Goal: Task Accomplishment & Management: Complete application form

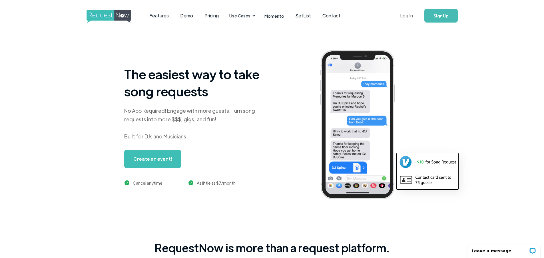
click at [406, 17] on link "Log In" at bounding box center [406, 16] width 24 height 20
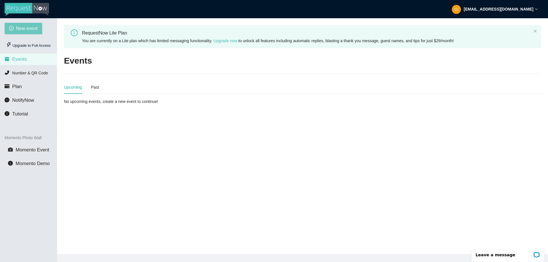
click at [23, 28] on span "New event" at bounding box center [27, 28] width 22 height 7
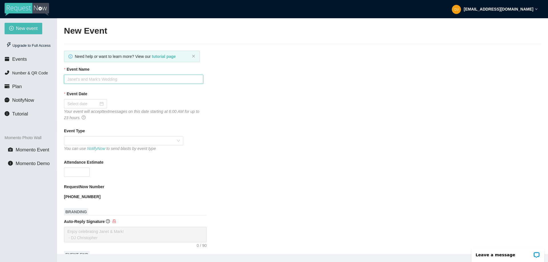
click at [129, 81] on input "Event Name" at bounding box center [133, 79] width 139 height 9
type input "Leslie & David"
click at [99, 103] on div at bounding box center [85, 104] width 36 height 6
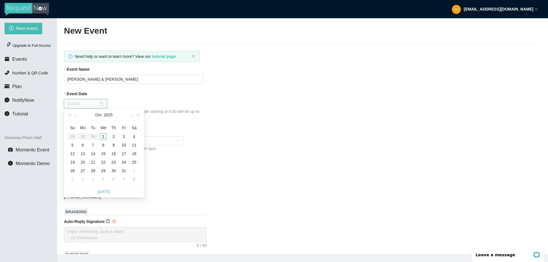
type input "10/01/2025"
type input "10/12/2025"
type input "10/05/2025"
click at [72, 145] on div "5" at bounding box center [72, 145] width 7 height 7
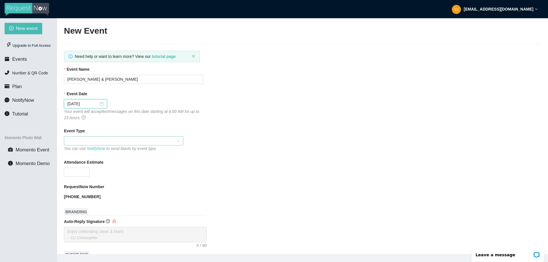
click at [81, 141] on span at bounding box center [123, 141] width 113 height 9
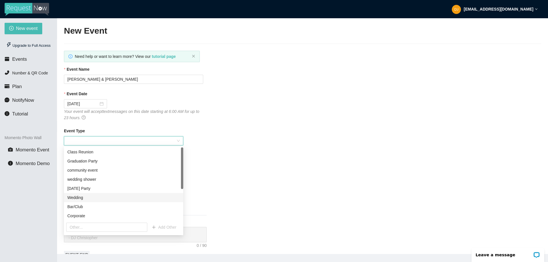
click at [81, 199] on div "Wedding" at bounding box center [123, 198] width 113 height 6
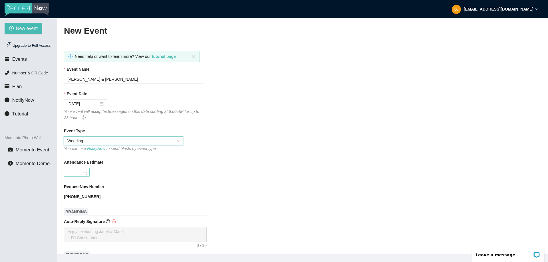
click at [81, 171] on input "Attendance Estimate" at bounding box center [76, 172] width 25 height 9
type input "85"
click at [168, 162] on div "Attendance Estimate" at bounding box center [302, 163] width 477 height 9
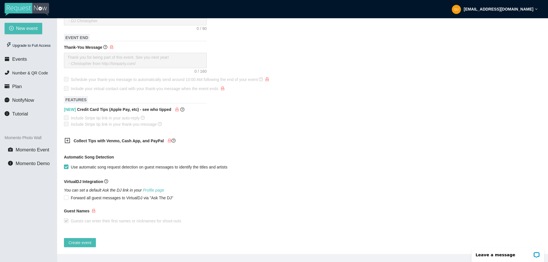
scroll to position [222, 0]
drag, startPoint x: 77, startPoint y: 239, endPoint x: 110, endPoint y: 228, distance: 34.8
click at [77, 240] on span "Create event" at bounding box center [80, 243] width 23 height 6
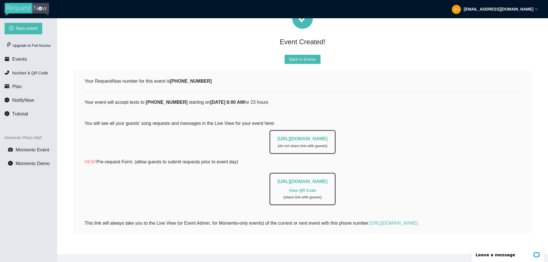
scroll to position [35, 0]
click at [15, 55] on li "Events" at bounding box center [28, 59] width 57 height 11
